Goal: Information Seeking & Learning: Compare options

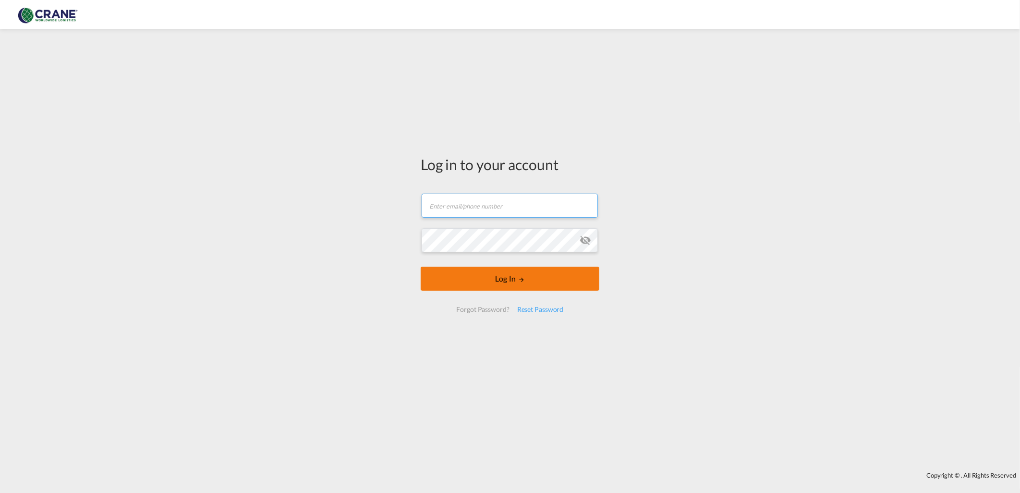
type input "[PERSON_NAME][EMAIL_ADDRESS][DOMAIN_NAME]"
click at [487, 276] on button "Log In" at bounding box center [510, 278] width 179 height 24
